Goal: Information Seeking & Learning: Learn about a topic

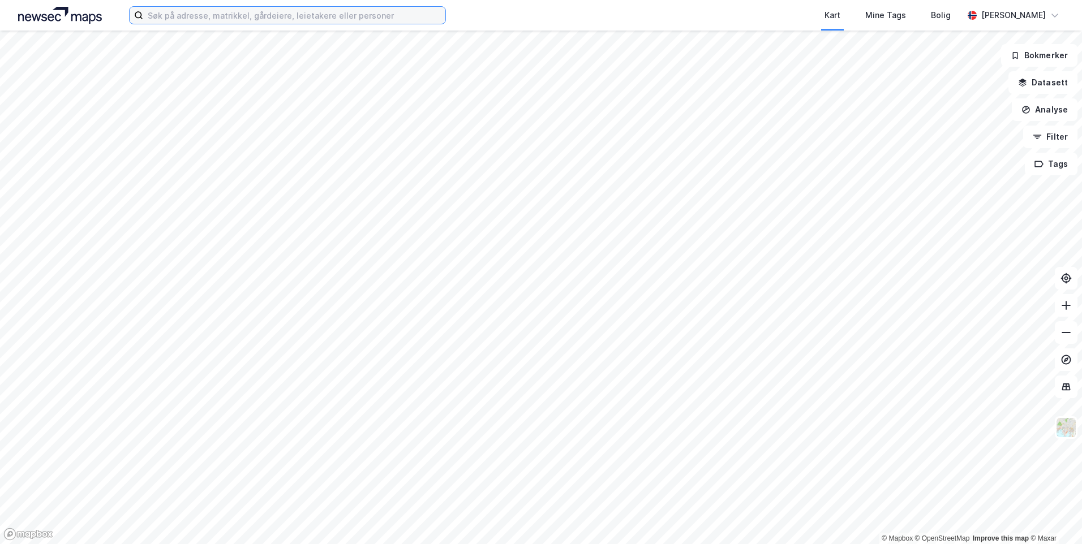
click at [270, 14] on input at bounding box center [294, 15] width 302 height 17
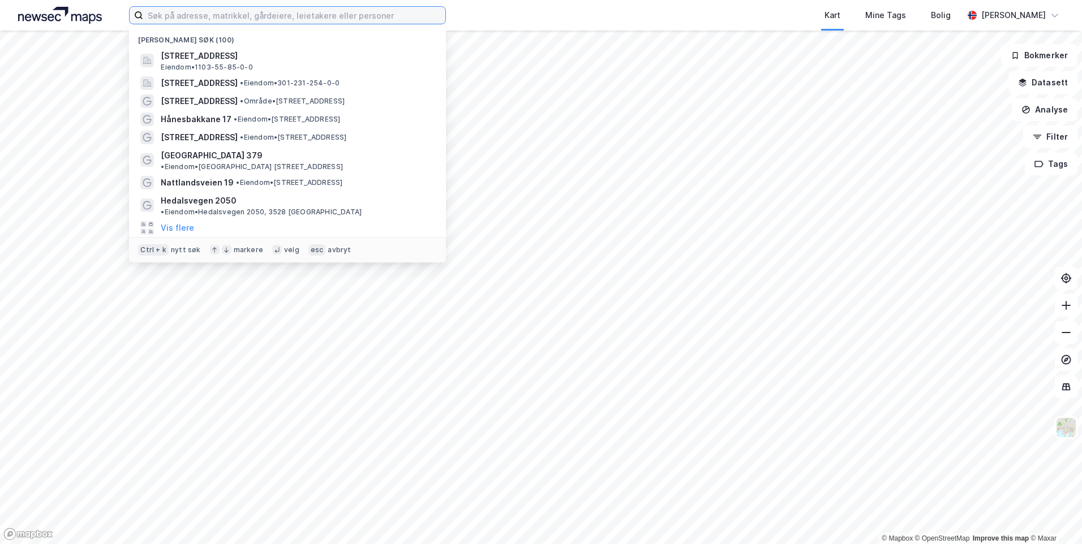
paste input "Amfenesveien 197"
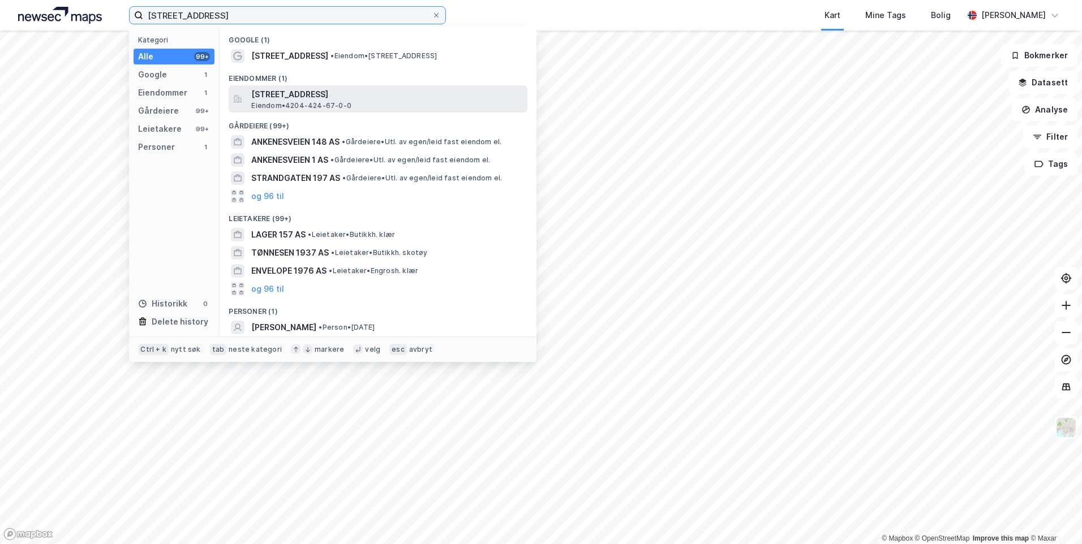
type input "Amfenesveien 197"
click at [339, 94] on span "Amfenesveien 197, 4640, SØGNE, KRISTIANSAND" at bounding box center [387, 95] width 272 height 14
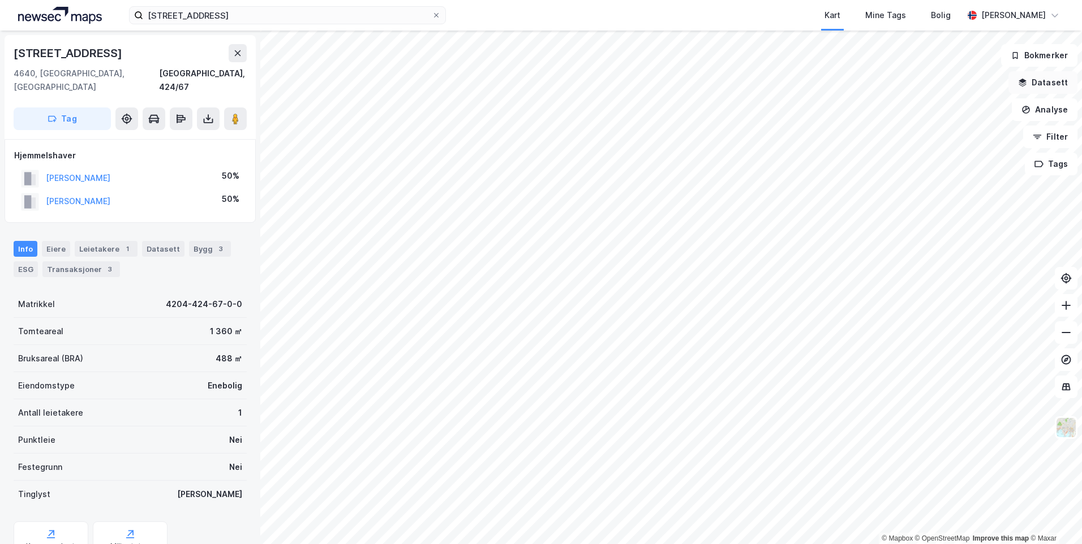
click at [1024, 80] on icon "button" at bounding box center [1022, 81] width 7 height 5
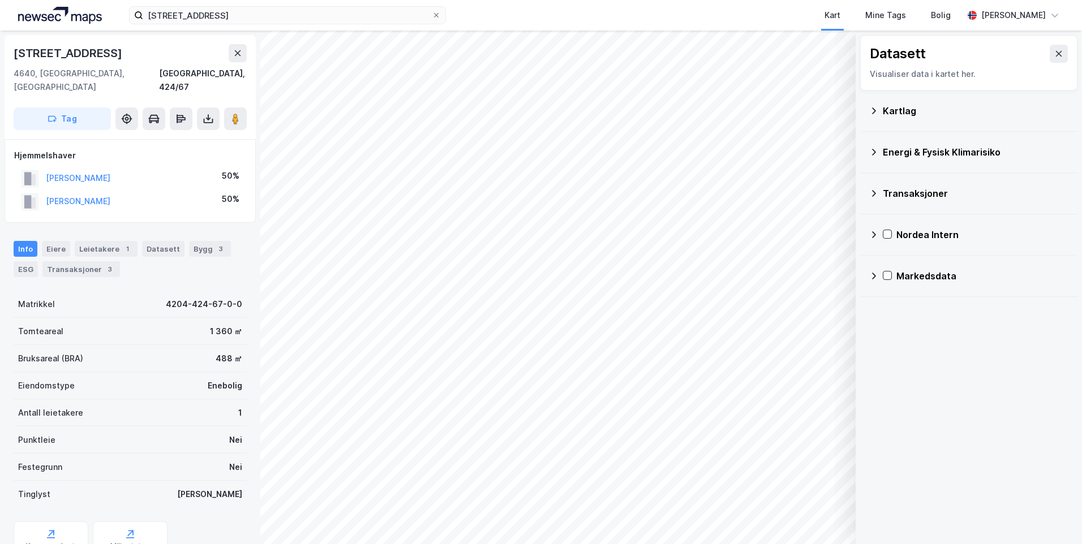
click at [877, 109] on icon at bounding box center [873, 110] width 9 height 9
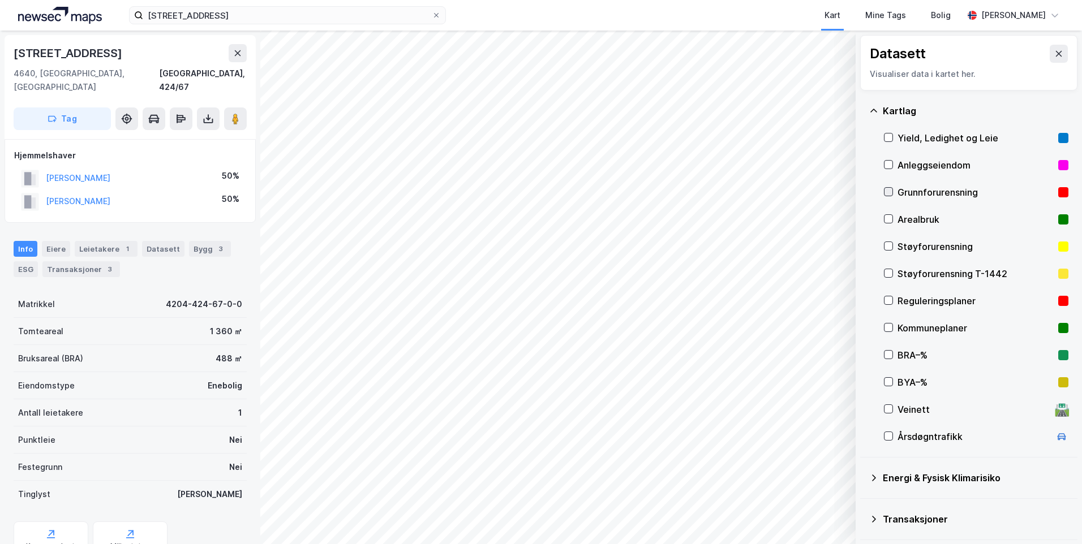
click at [886, 189] on icon at bounding box center [888, 192] width 8 height 8
click at [871, 110] on icon at bounding box center [873, 110] width 9 height 9
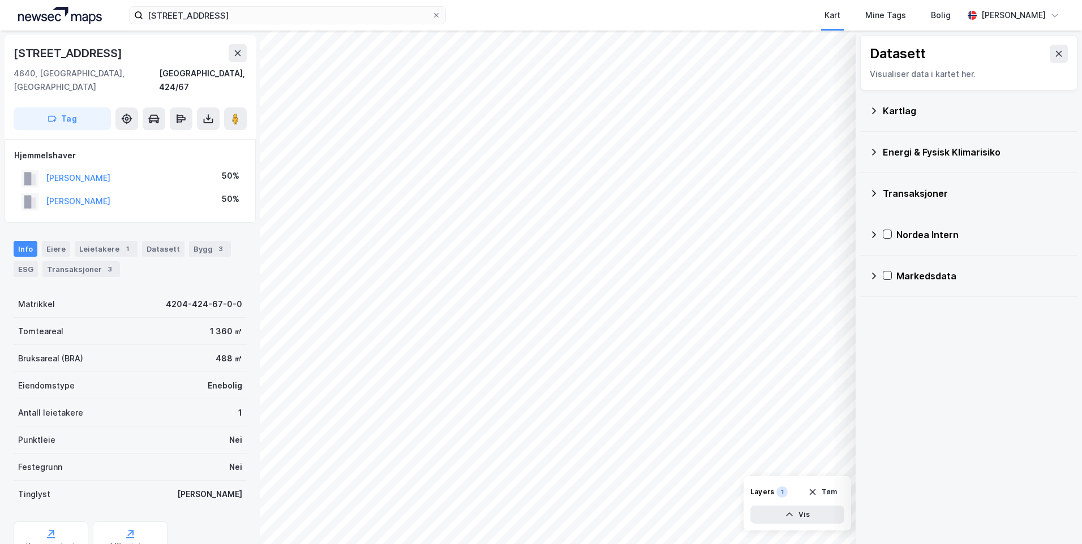
click at [873, 153] on icon at bounding box center [874, 152] width 4 height 7
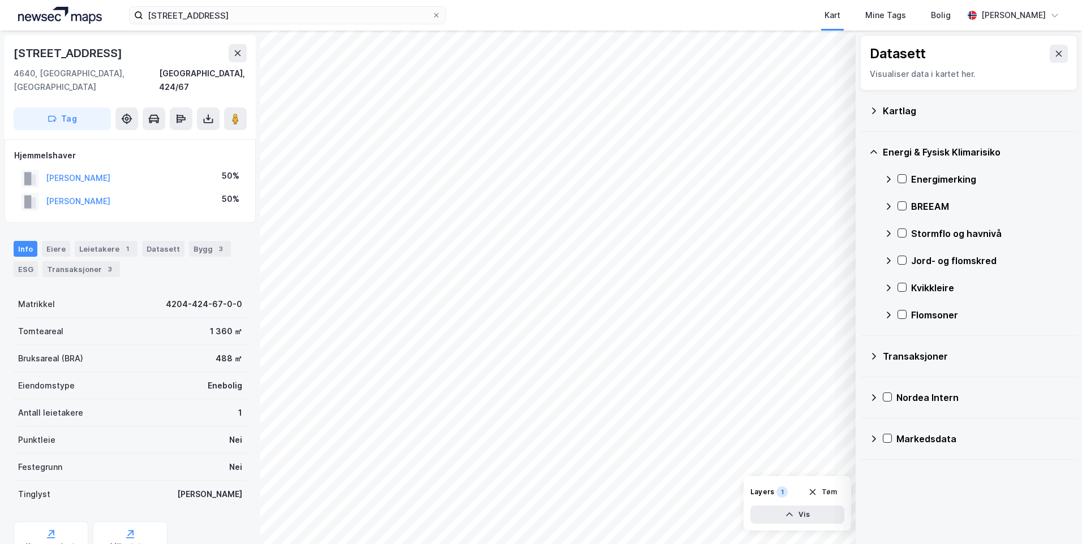
click at [888, 178] on icon at bounding box center [888, 179] width 4 height 7
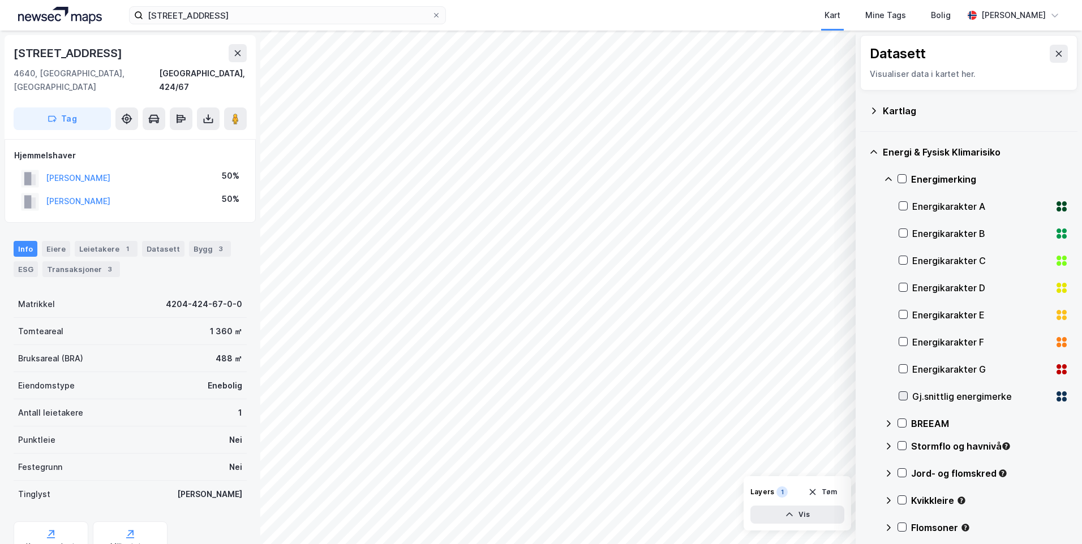
click at [901, 397] on icon at bounding box center [903, 396] width 6 height 4
click at [885, 175] on icon at bounding box center [888, 179] width 9 height 9
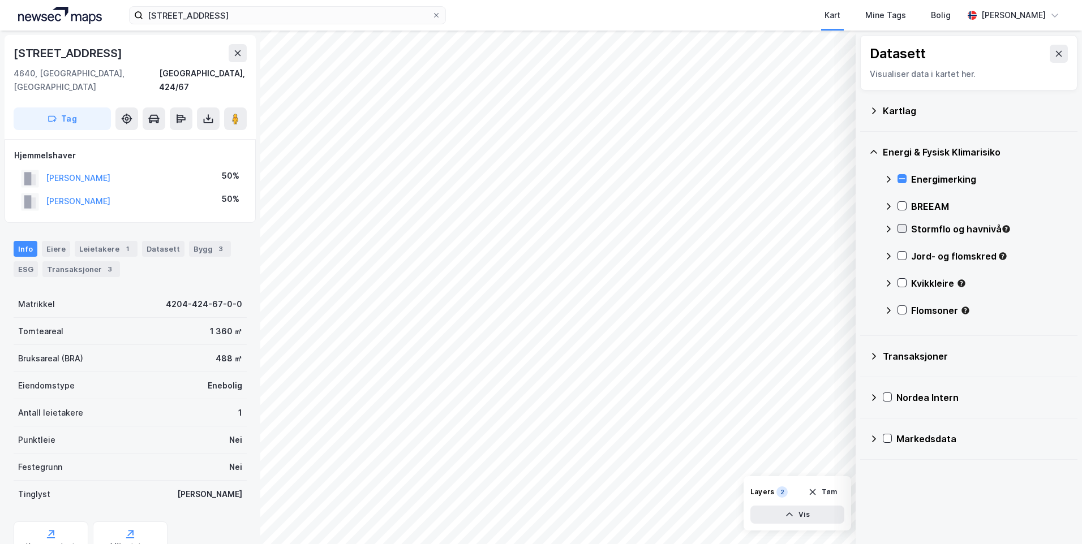
click at [901, 225] on icon at bounding box center [902, 229] width 8 height 8
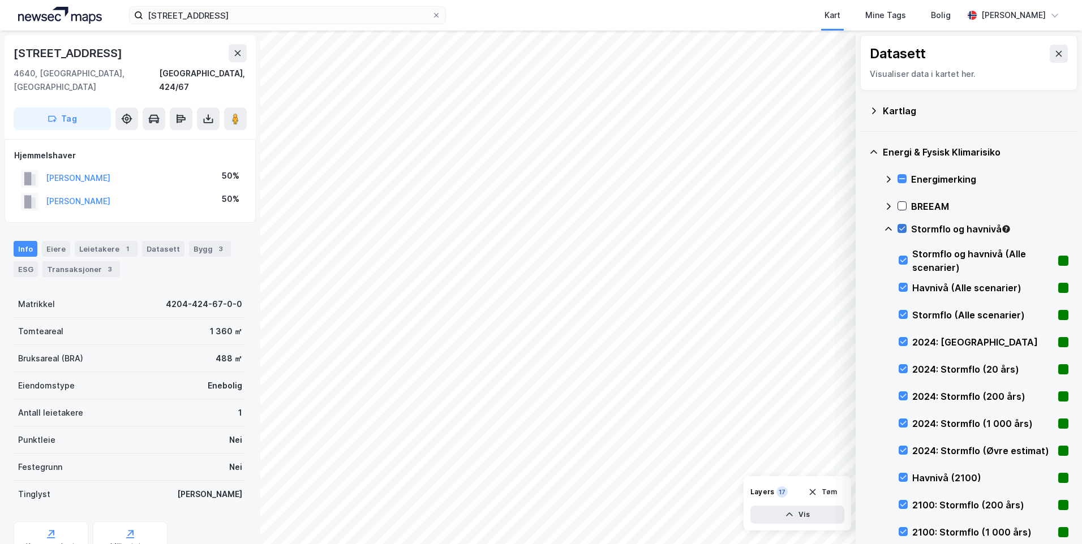
click at [901, 225] on icon at bounding box center [902, 229] width 8 height 8
click at [904, 339] on icon at bounding box center [903, 342] width 8 height 8
click at [904, 340] on icon at bounding box center [903, 342] width 8 height 8
click at [904, 341] on icon at bounding box center [903, 342] width 6 height 4
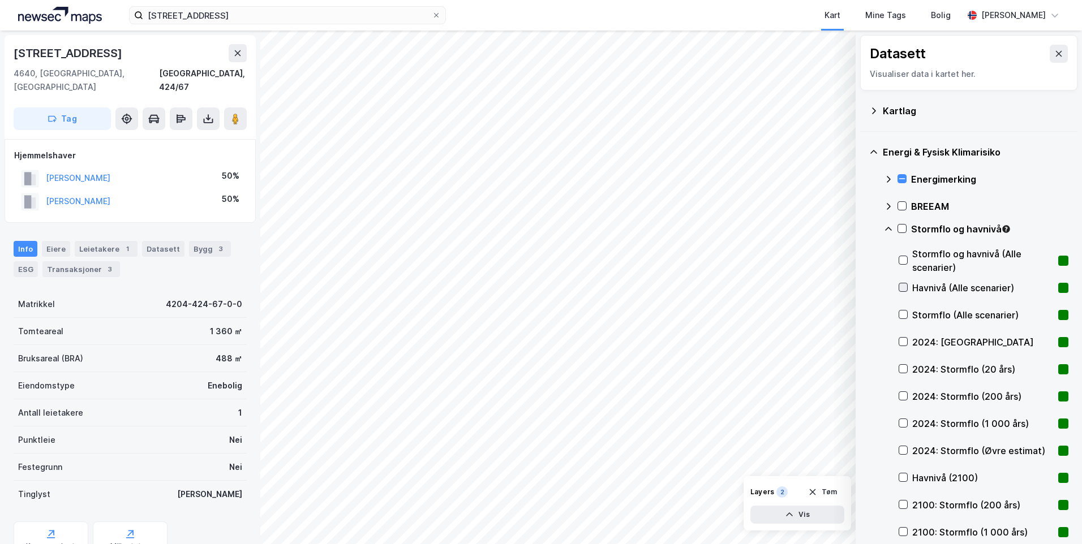
click at [902, 286] on icon at bounding box center [903, 287] width 8 height 8
click at [904, 286] on icon at bounding box center [903, 287] width 8 height 8
click at [900, 369] on icon at bounding box center [903, 369] width 8 height 8
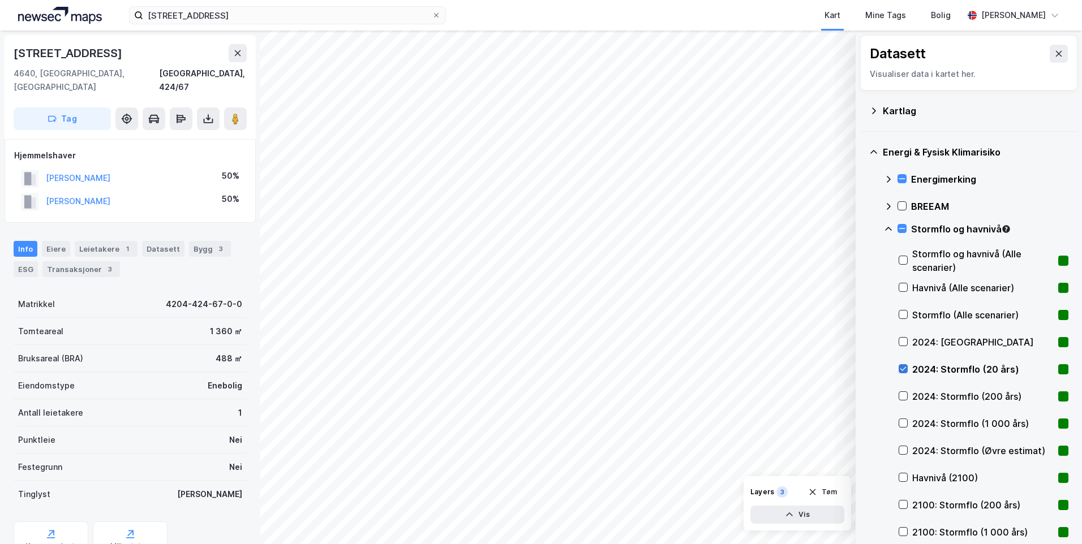
click at [903, 365] on icon at bounding box center [903, 369] width 8 height 8
click at [901, 288] on icon at bounding box center [903, 288] width 6 height 4
click at [904, 339] on icon at bounding box center [903, 342] width 8 height 8
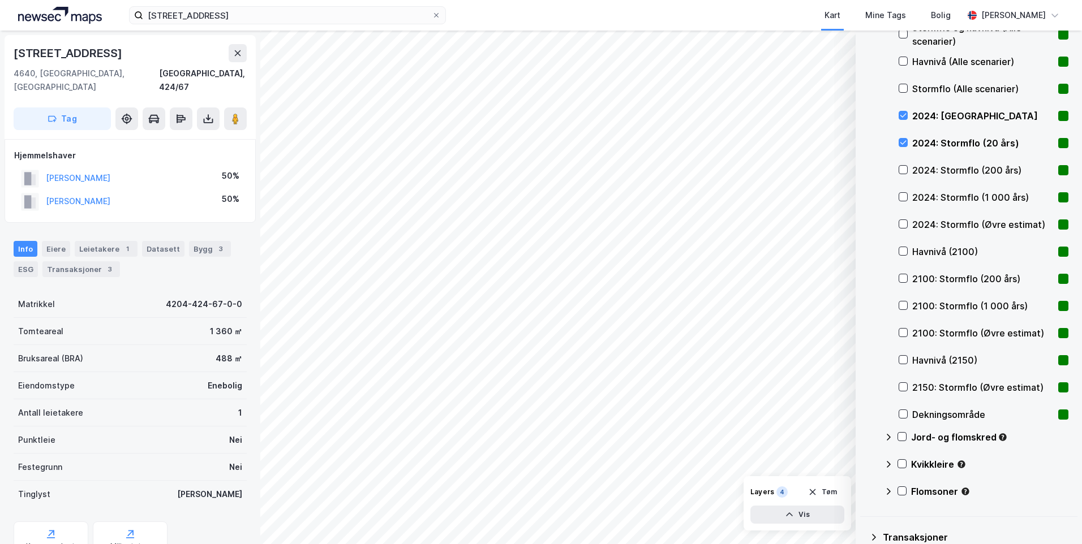
scroll to position [57, 0]
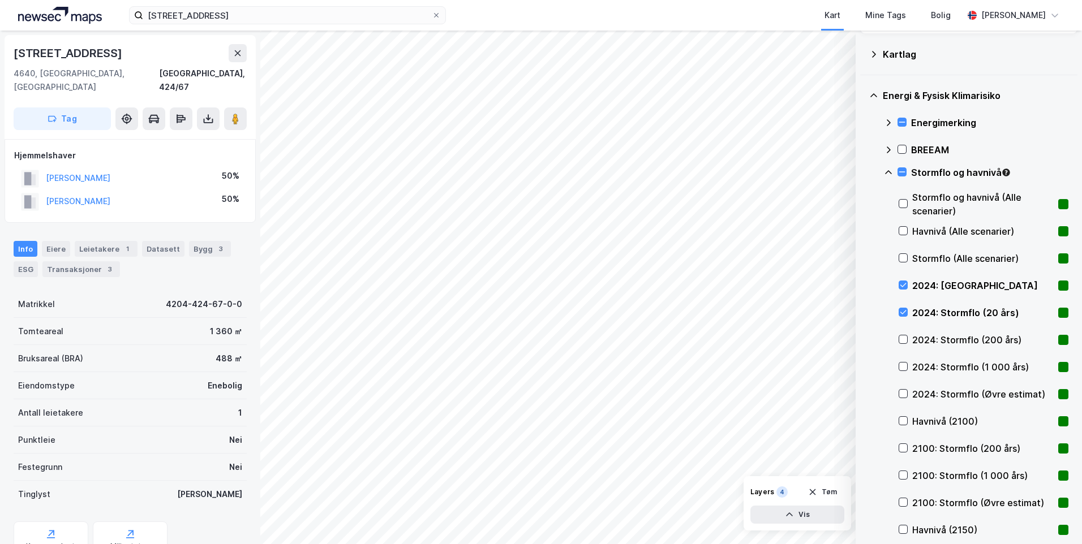
click at [889, 171] on icon at bounding box center [888, 172] width 7 height 4
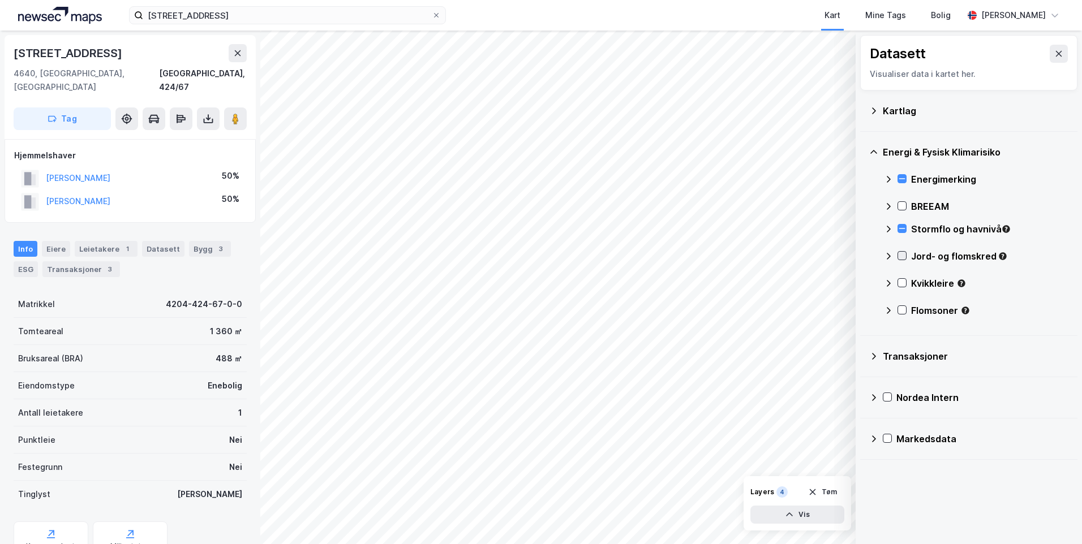
click at [904, 257] on icon at bounding box center [902, 256] width 8 height 8
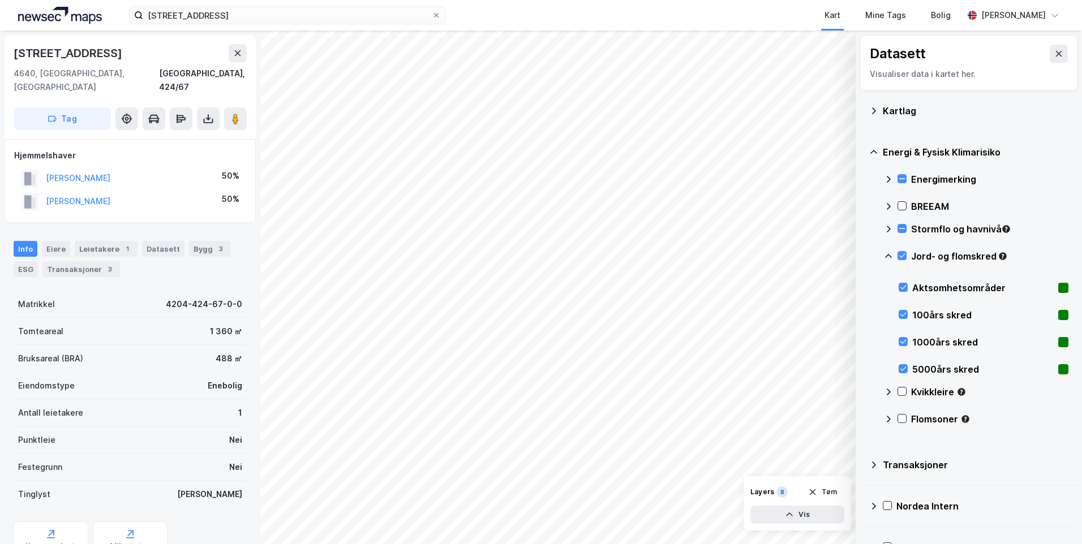
click at [885, 255] on icon at bounding box center [888, 256] width 9 height 9
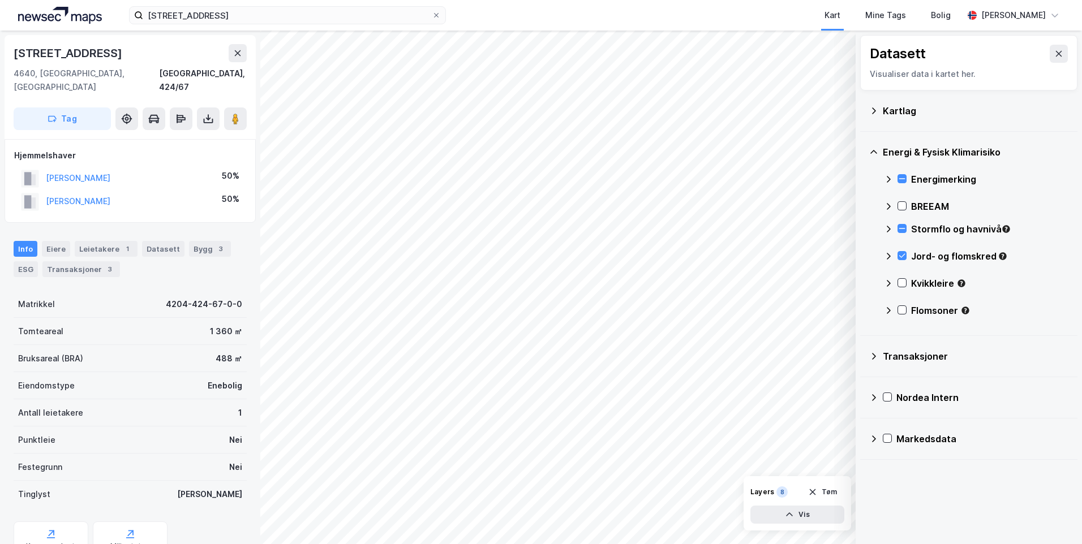
click at [904, 277] on div "Kvikkleire" at bounding box center [976, 287] width 184 height 27
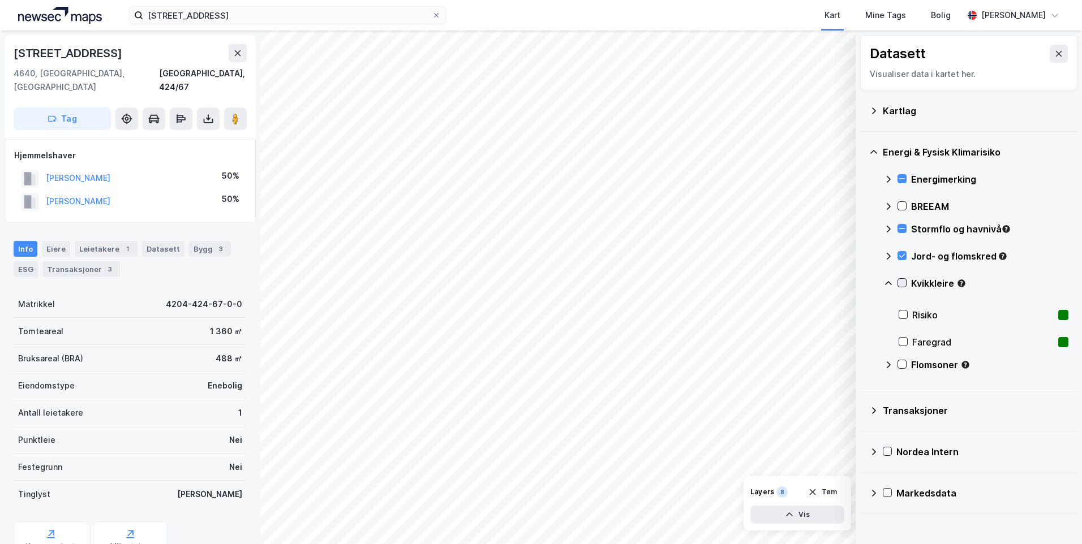
click at [901, 283] on icon at bounding box center [902, 283] width 8 height 8
click at [886, 281] on icon at bounding box center [888, 283] width 9 height 9
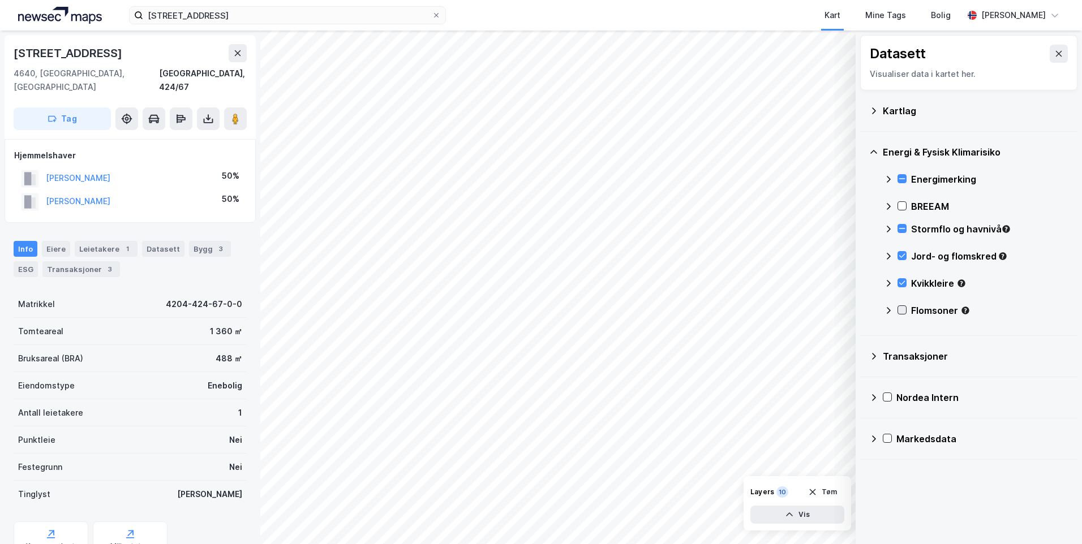
click at [904, 308] on icon at bounding box center [902, 310] width 8 height 8
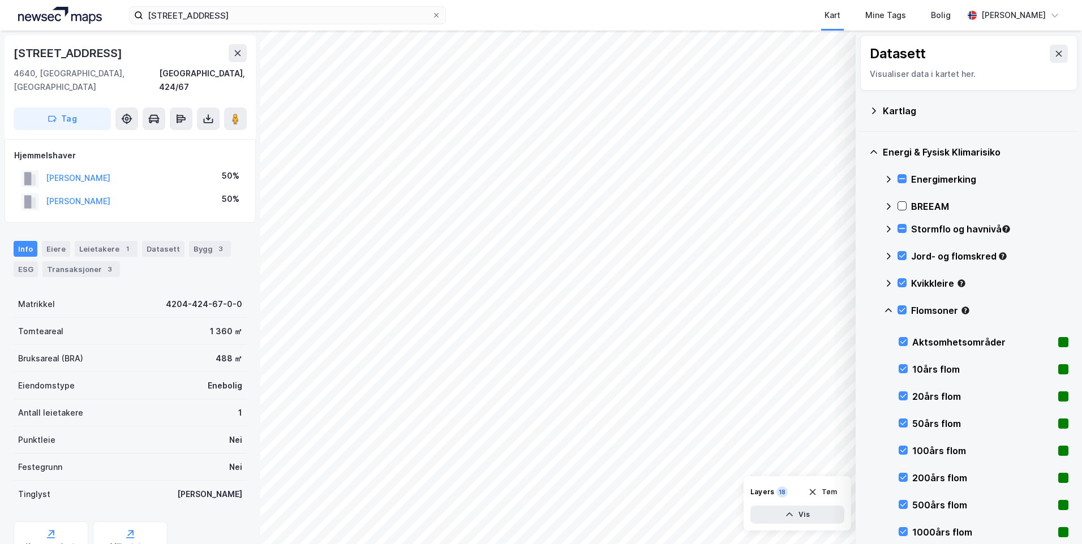
click at [889, 307] on icon at bounding box center [888, 310] width 9 height 9
